Goal: Task Accomplishment & Management: Manage account settings

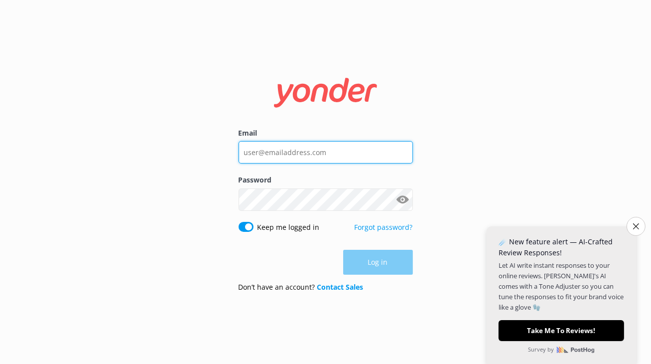
click at [348, 156] on input "Email" at bounding box center [326, 152] width 174 height 22
type input "[PERSON_NAME][EMAIL_ADDRESS][DOMAIN_NAME]"
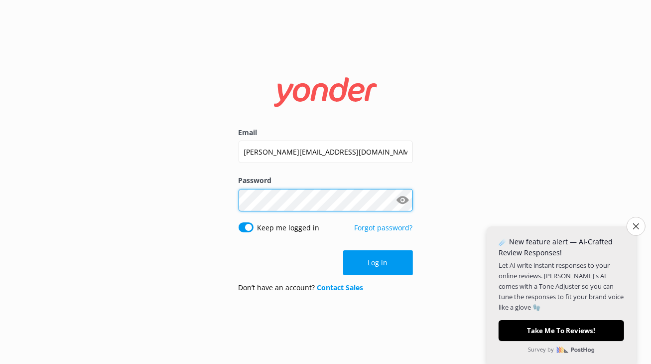
click button "Log in" at bounding box center [378, 262] width 70 height 25
